Goal: Task Accomplishment & Management: Manage account settings

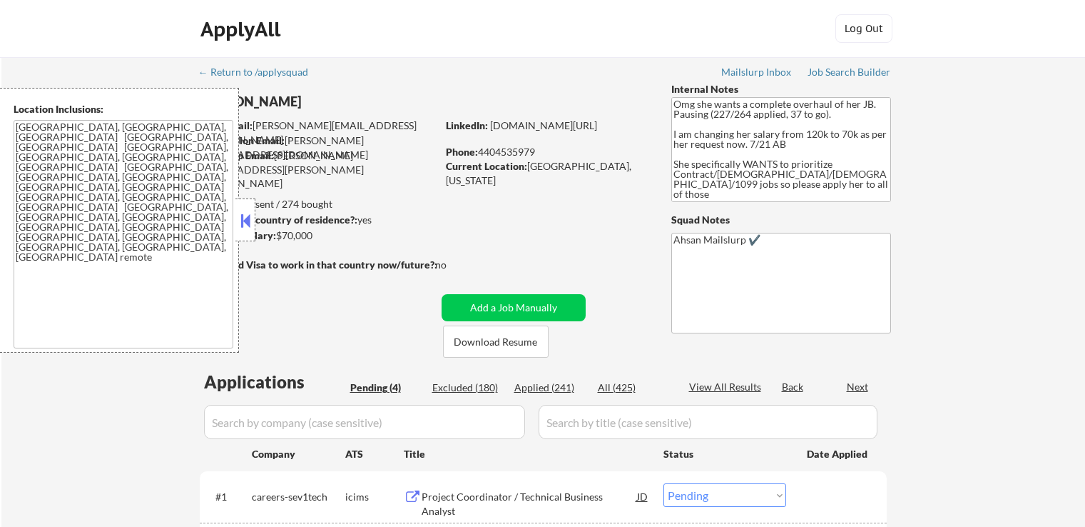
select select ""pending""
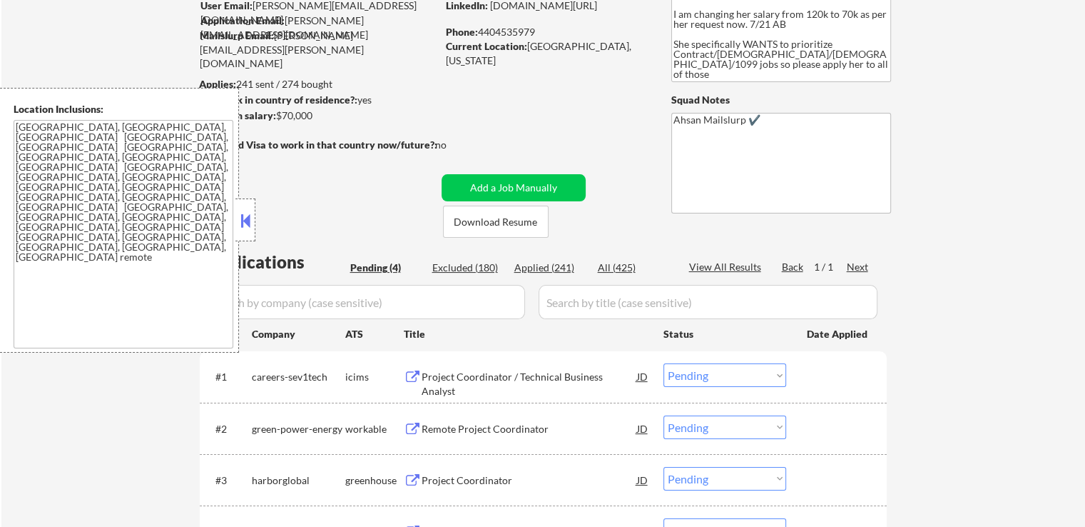
scroll to position [285, 0]
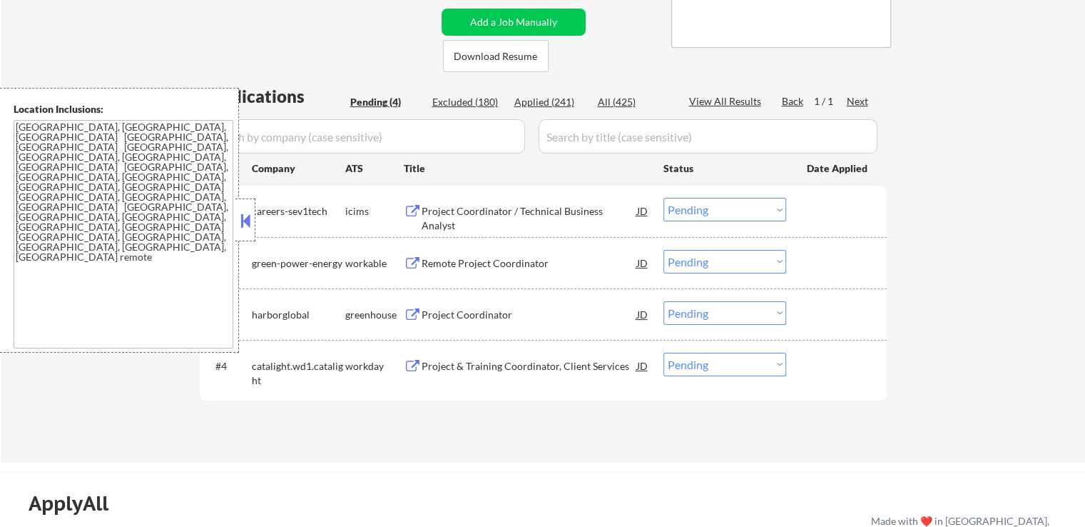
click at [455, 259] on div "Remote Project Coordinator" at bounding box center [530, 263] width 216 height 14
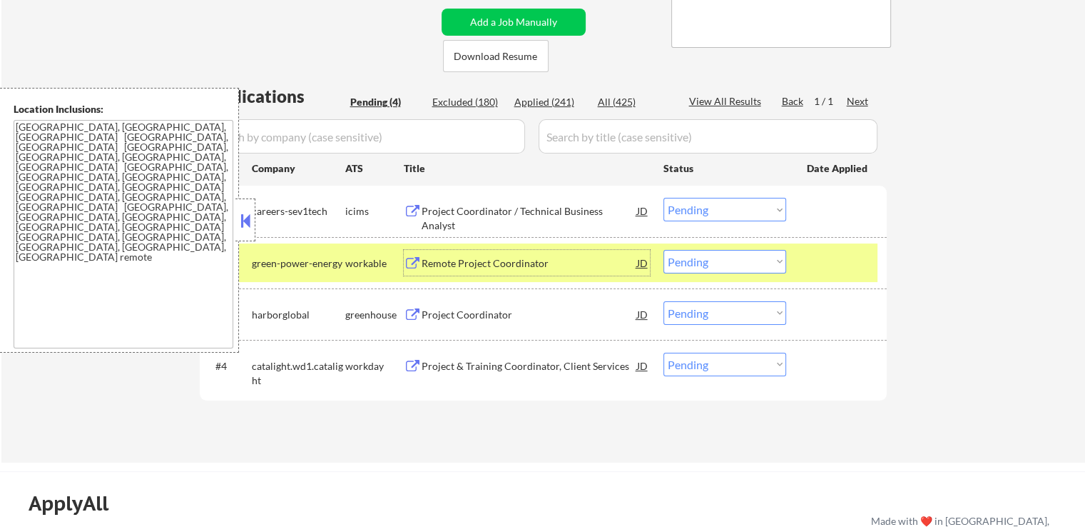
click at [440, 310] on div "Project Coordinator" at bounding box center [530, 315] width 216 height 14
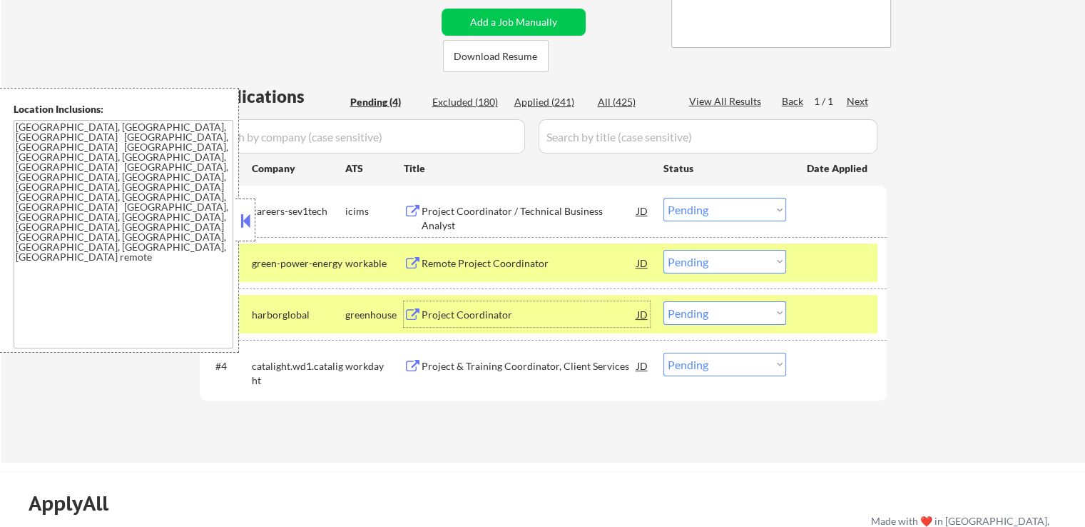
click at [440, 365] on div "Project & Training Coordinator, Client Services" at bounding box center [530, 366] width 216 height 14
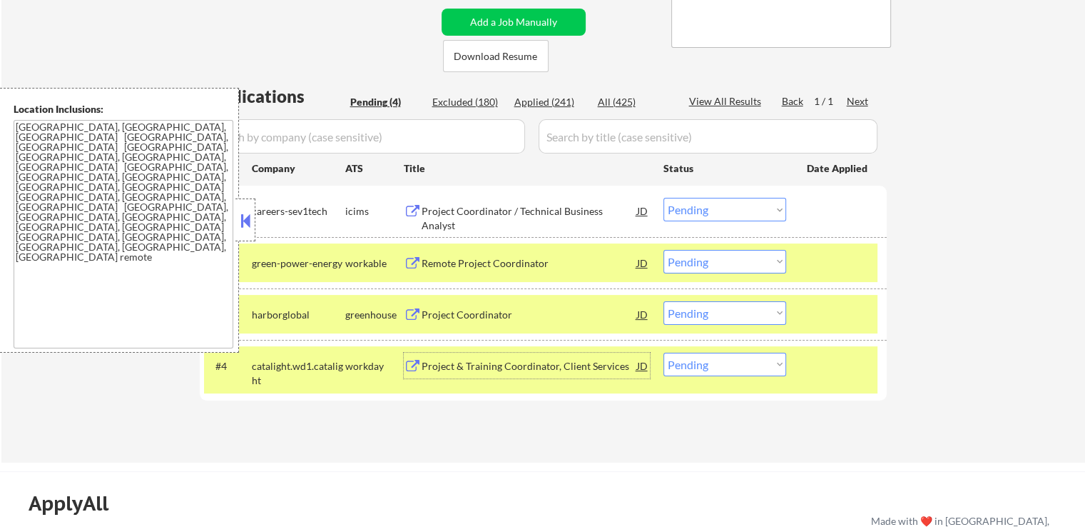
click at [460, 208] on div "Project Coordinator / Technical Business Analyst" at bounding box center [530, 218] width 216 height 28
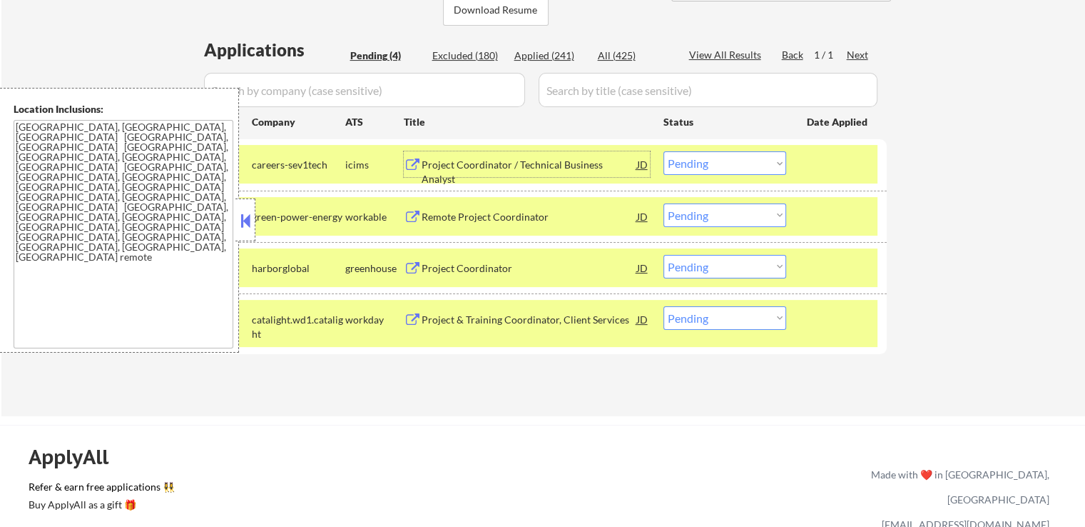
scroll to position [357, 0]
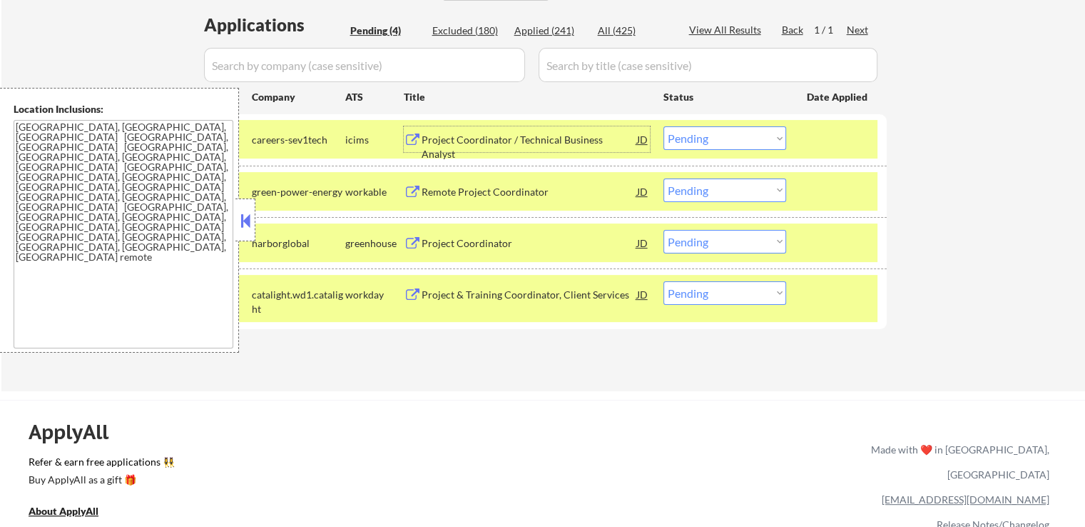
click at [700, 189] on select "Choose an option... Pending Applied Excluded (Questions) Excluded (Expired) Exc…" at bounding box center [725, 190] width 123 height 24
click at [664, 178] on select "Choose an option... Pending Applied Excluded (Questions) Excluded (Expired) Exc…" at bounding box center [725, 190] width 123 height 24
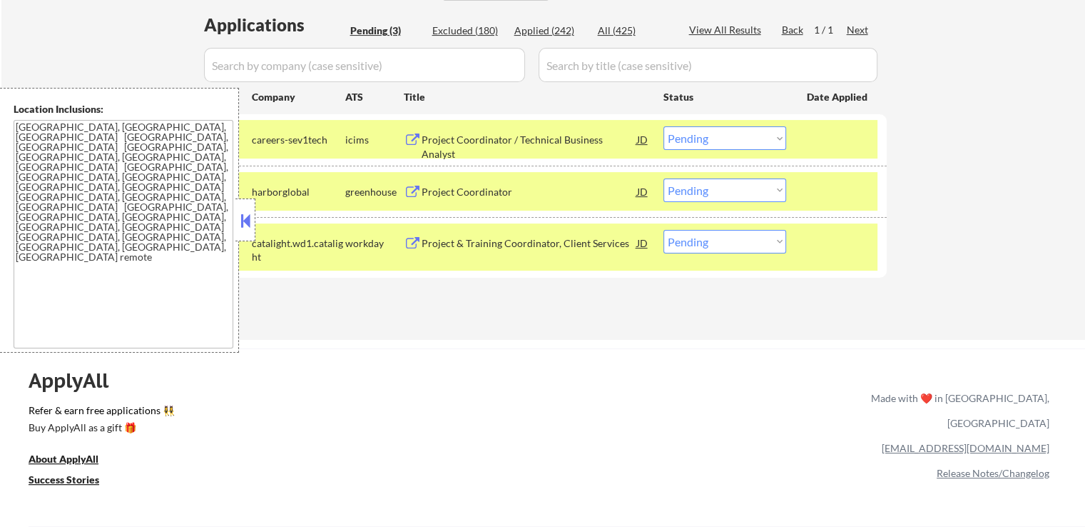
click at [710, 189] on select "Choose an option... Pending Applied Excluded (Questions) Excluded (Expired) Exc…" at bounding box center [725, 190] width 123 height 24
click at [664, 178] on select "Choose an option... Pending Applied Excluded (Questions) Excluded (Expired) Exc…" at bounding box center [725, 190] width 123 height 24
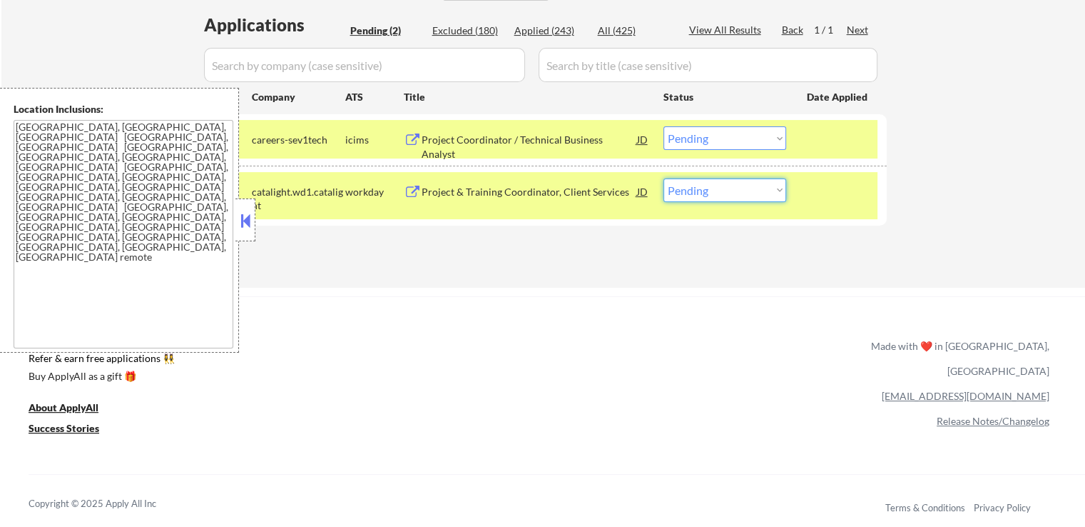
click at [701, 186] on select "Choose an option... Pending Applied Excluded (Questions) Excluded (Expired) Exc…" at bounding box center [725, 190] width 123 height 24
select select ""excluded__expired_""
click at [664, 178] on select "Choose an option... Pending Applied Excluded (Questions) Excluded (Expired) Exc…" at bounding box center [725, 190] width 123 height 24
click at [724, 148] on select "Choose an option... Pending Applied Excluded (Questions) Excluded (Expired) Exc…" at bounding box center [725, 138] width 123 height 24
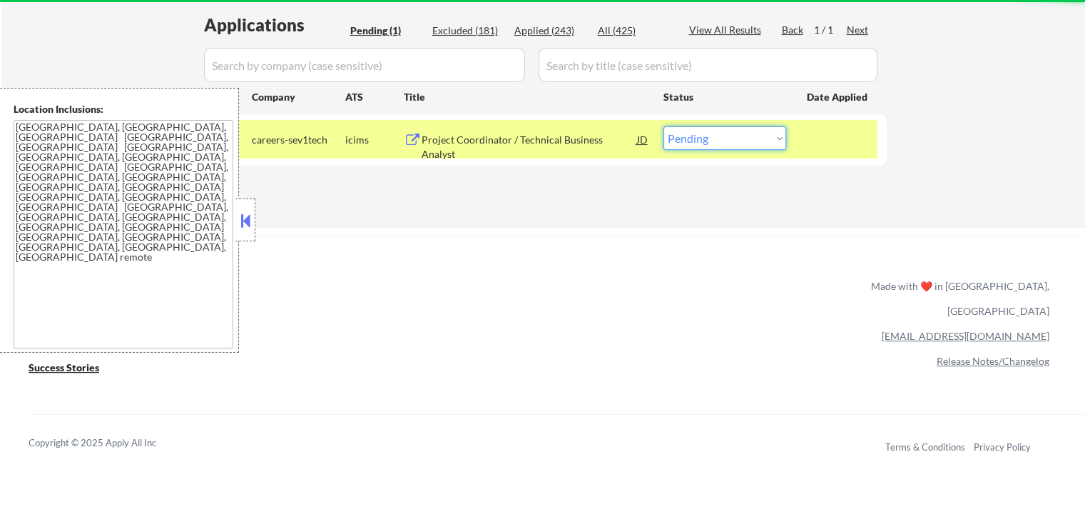
select select ""excluded__expired_""
click at [664, 126] on select "Choose an option... Pending Applied Excluded (Questions) Excluded (Expired) Exc…" at bounding box center [725, 138] width 123 height 24
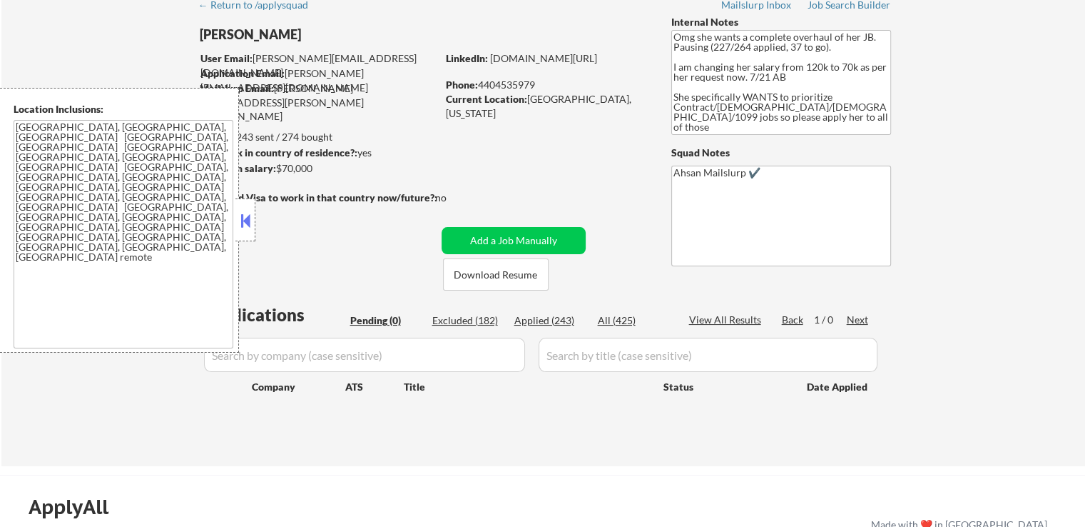
scroll to position [0, 0]
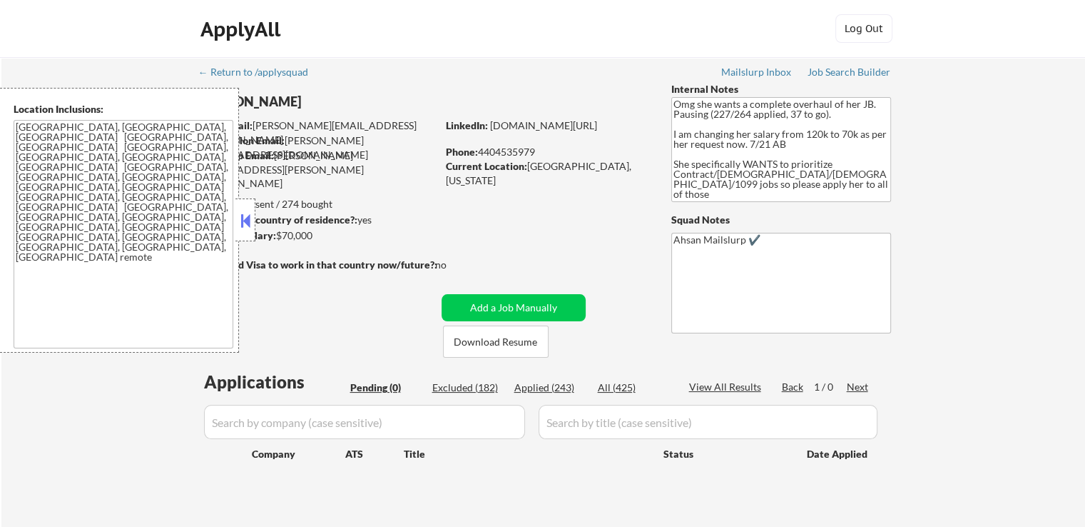
click at [248, 217] on button at bounding box center [246, 220] width 16 height 21
